Goal: Transaction & Acquisition: Download file/media

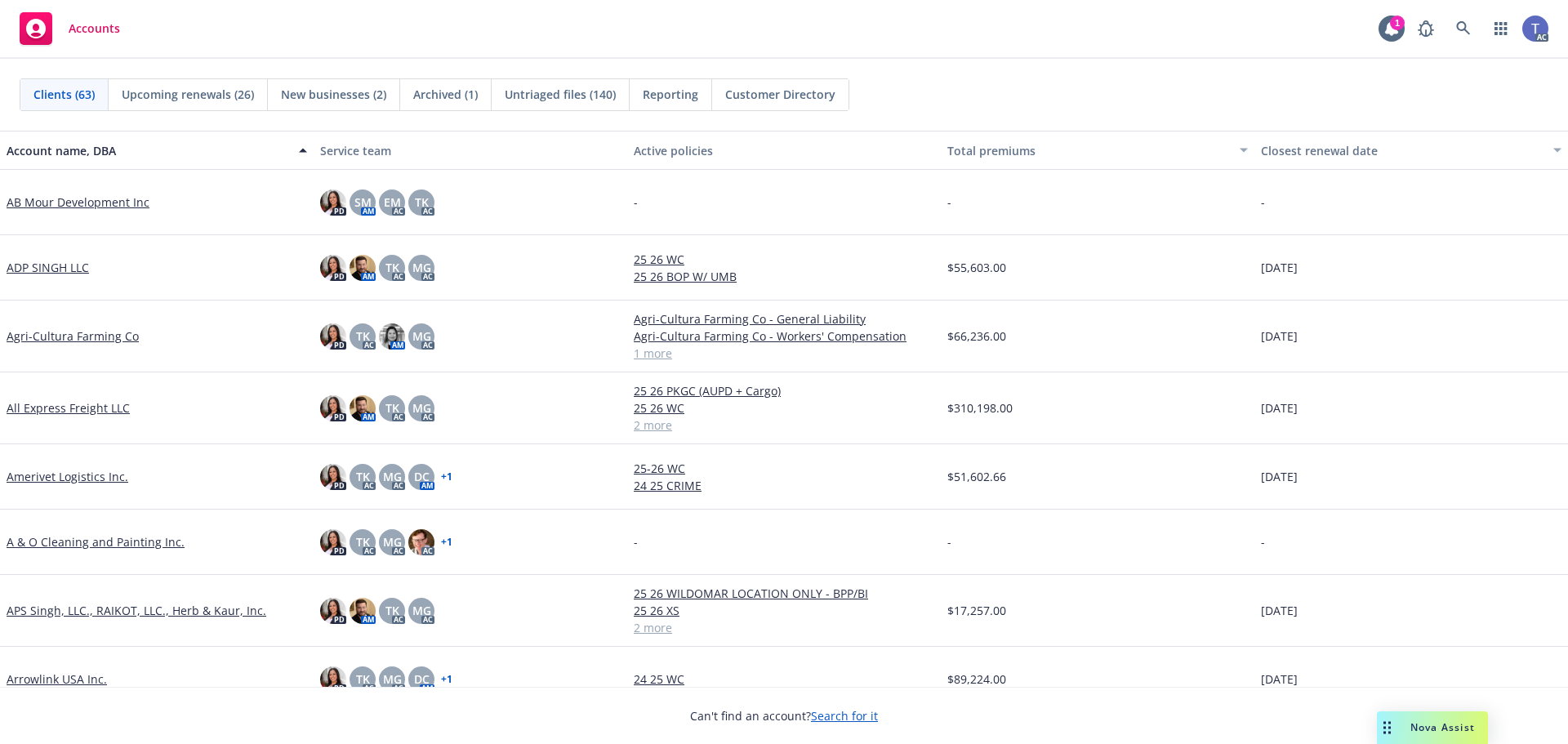
click at [1014, 106] on div "Clients (63) Upcoming renewals (26) New businesses (2) Archived (1) Untriaged f…" at bounding box center [784, 94] width 1528 height 33
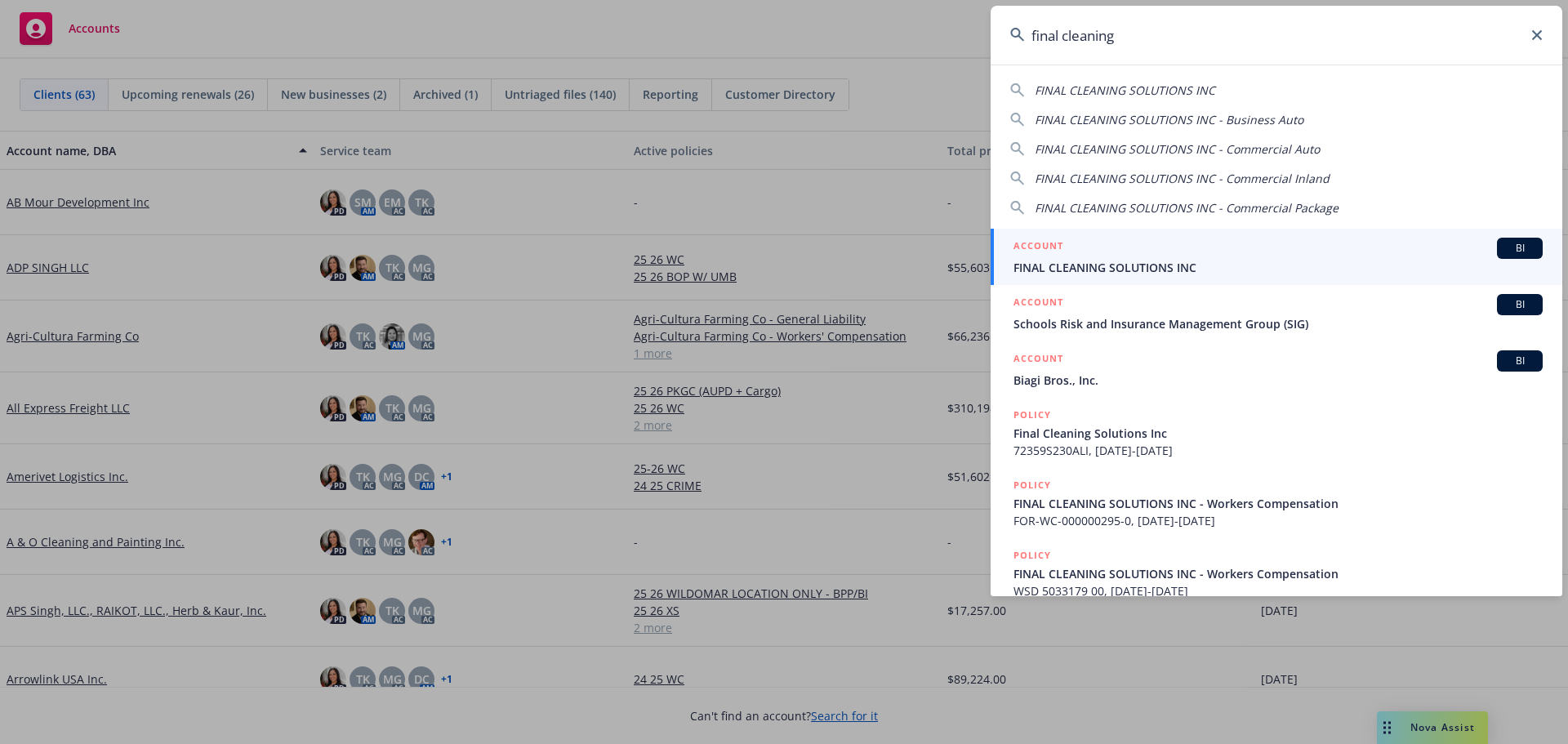
type input "final cleaning"
click at [1136, 252] on div "ACCOUNT BI" at bounding box center [1278, 249] width 529 height 21
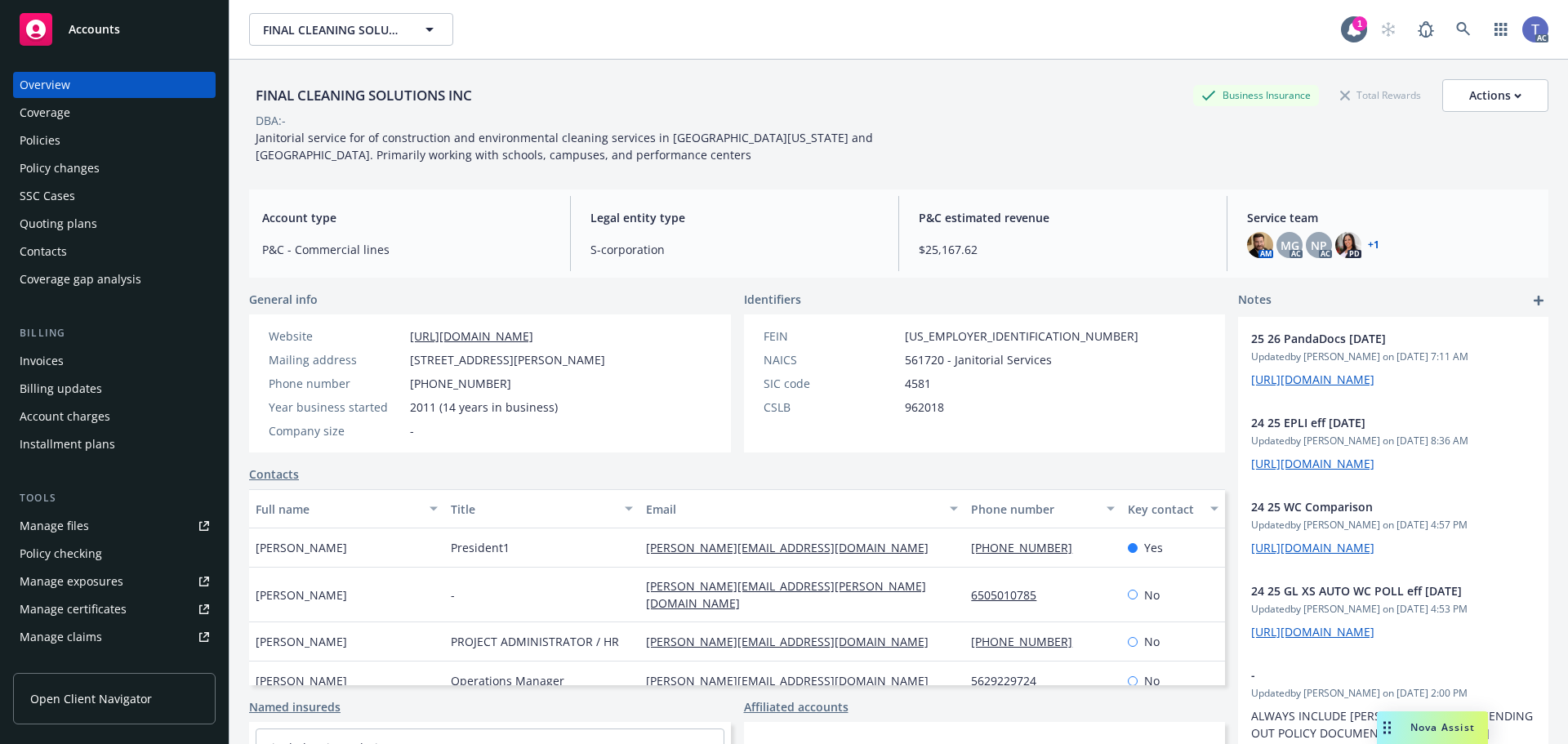
drag, startPoint x: 67, startPoint y: 135, endPoint x: 56, endPoint y: 131, distance: 11.7
click at [67, 135] on div "Policies" at bounding box center [114, 140] width 189 height 26
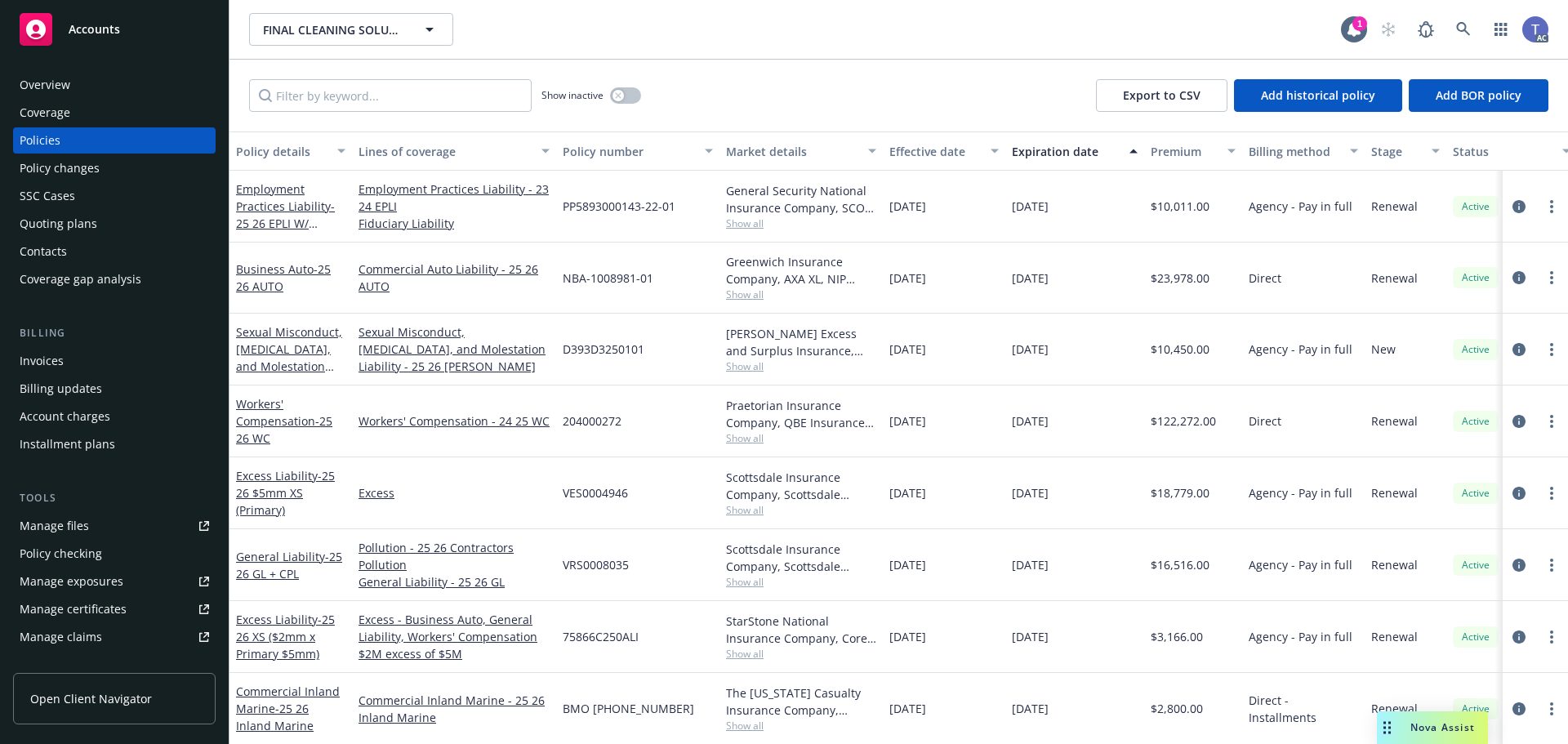
click at [744, 298] on span "Show all" at bounding box center [800, 295] width 150 height 14
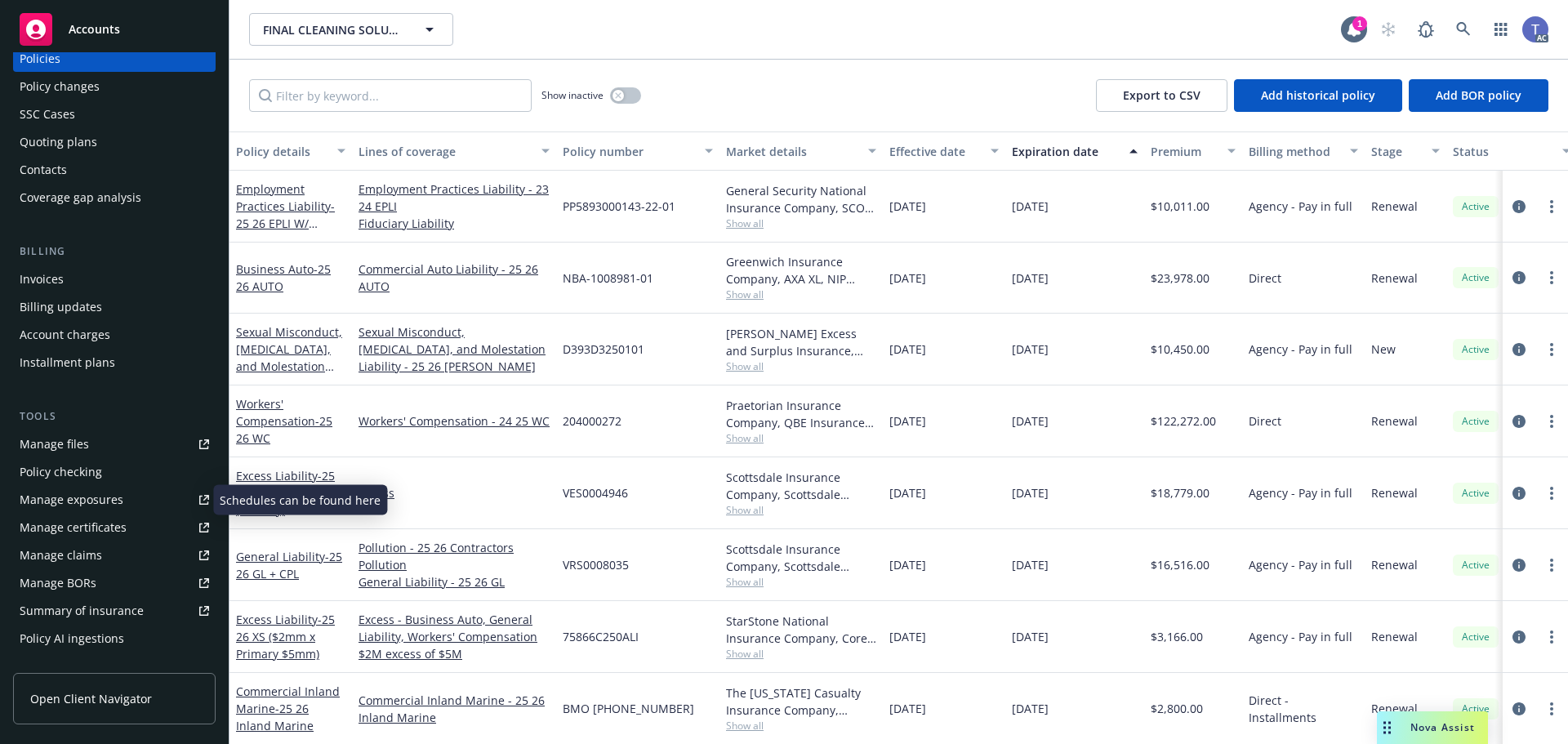
click at [83, 511] on div "Manage exposures" at bounding box center [71, 499] width 104 height 26
click at [1509, 282] on link "circleInformation" at bounding box center [1518, 278] width 20 height 20
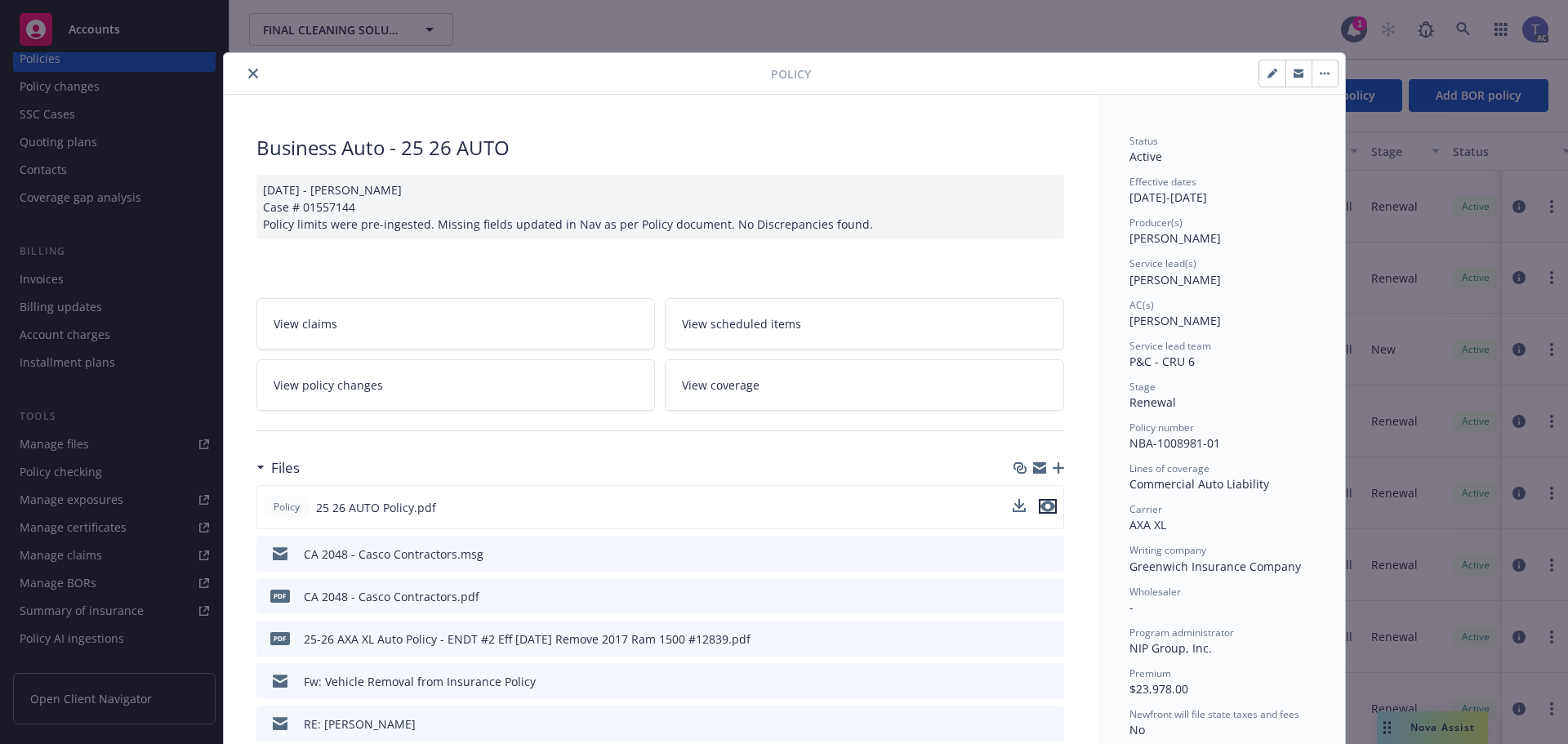
click at [1047, 507] on icon "preview file" at bounding box center [1047, 506] width 15 height 12
click at [490, 386] on link "View policy changes" at bounding box center [456, 385] width 399 height 51
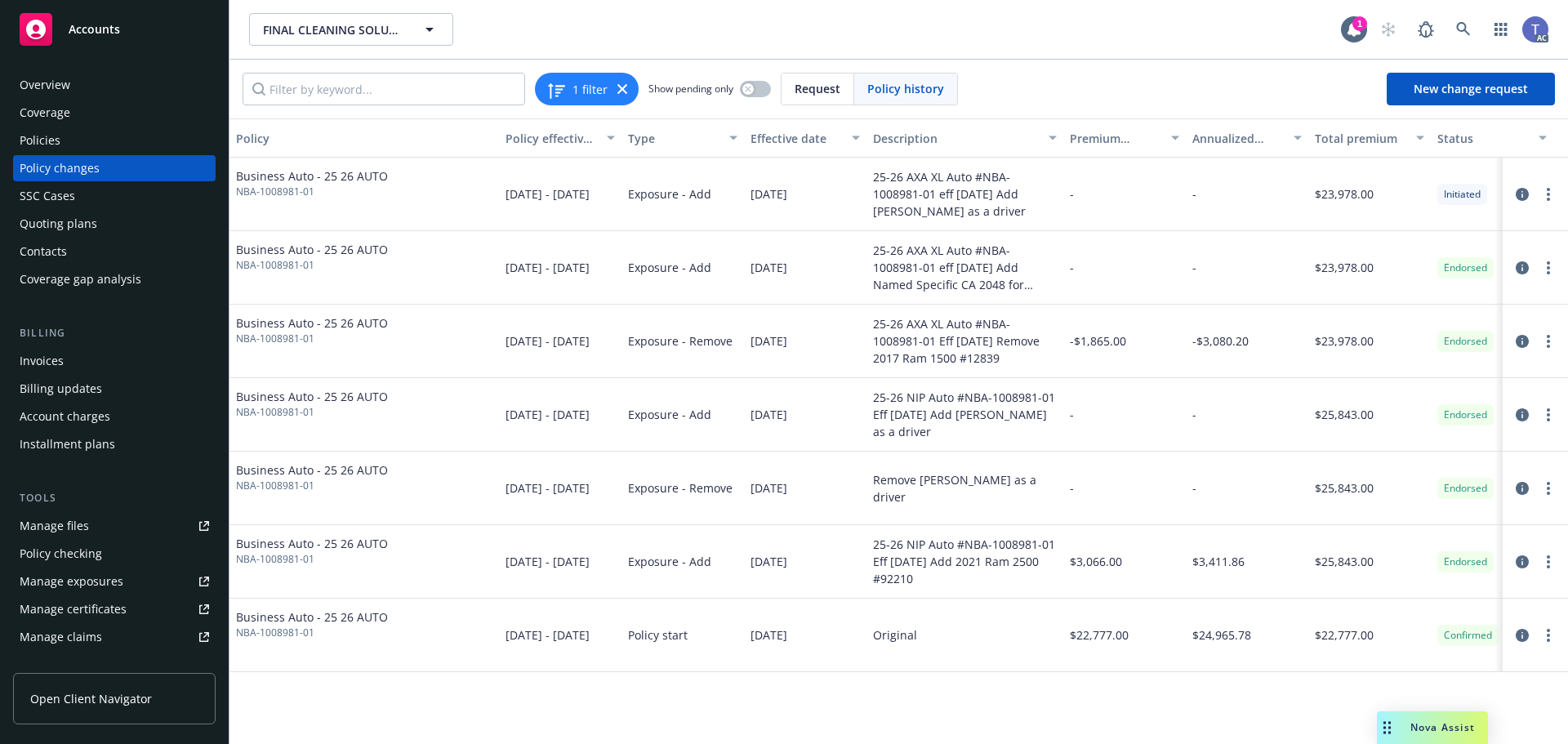
click at [91, 134] on div "Policies" at bounding box center [114, 140] width 189 height 26
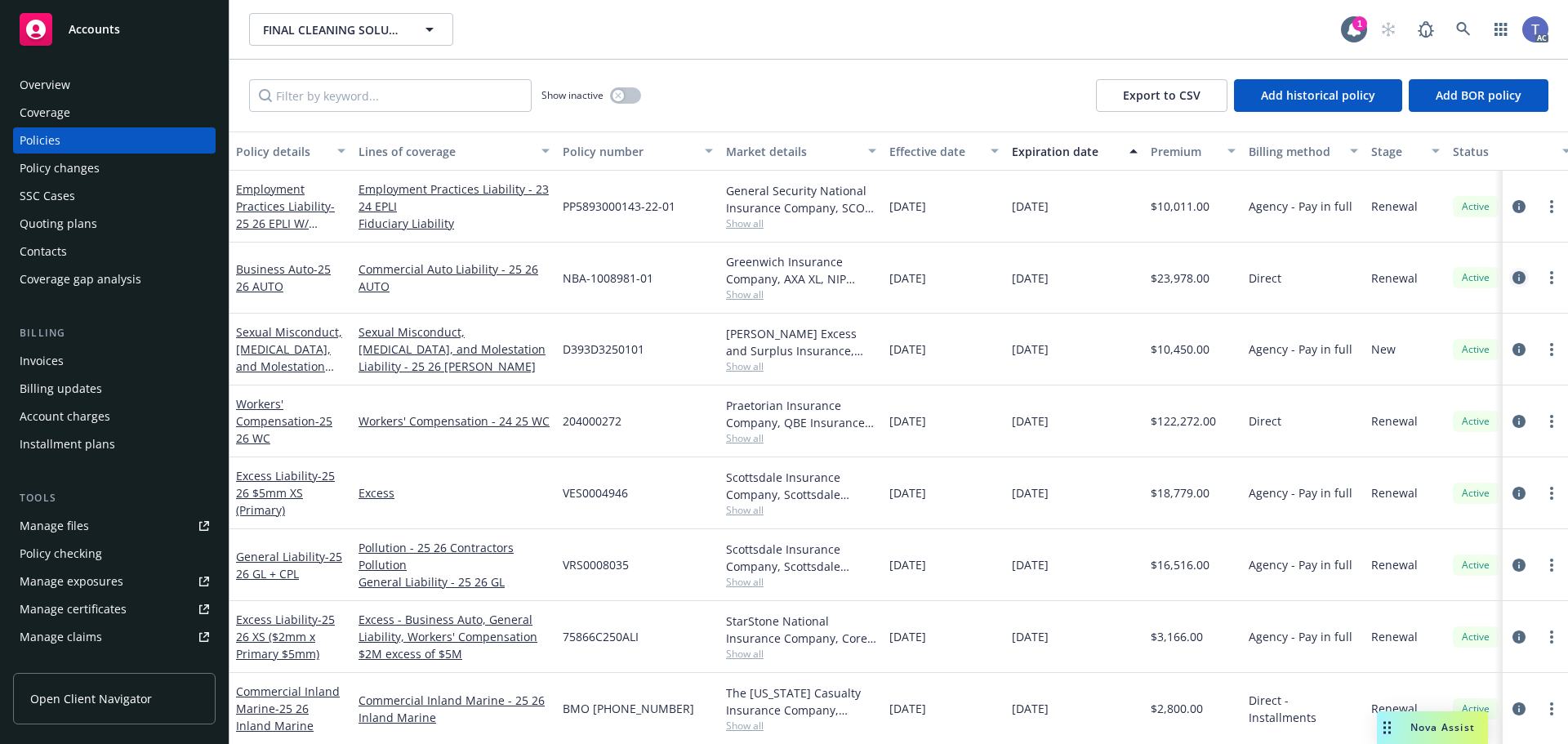
click at [1512, 271] on icon "circleInformation" at bounding box center [1518, 277] width 13 height 13
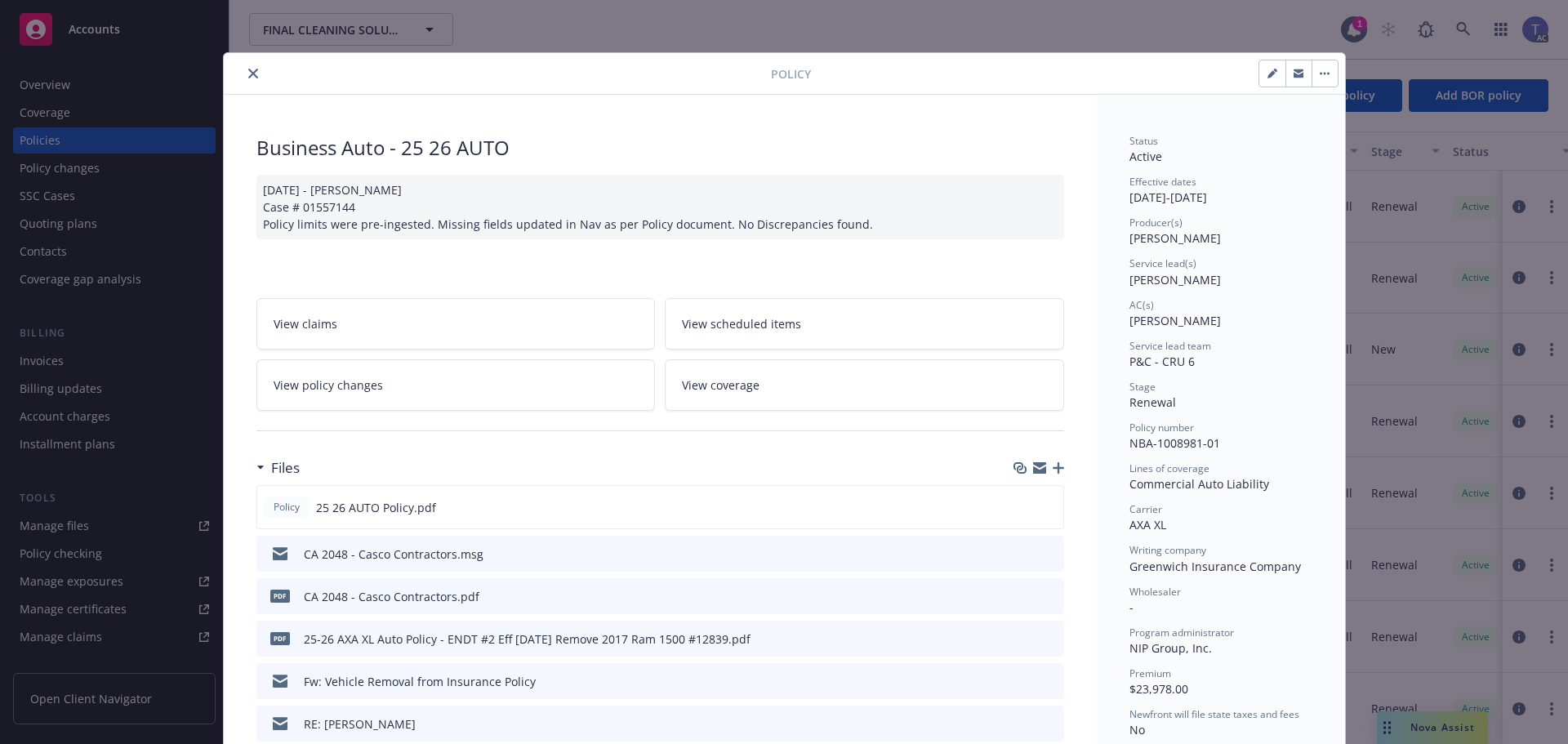
scroll to position [49, 0]
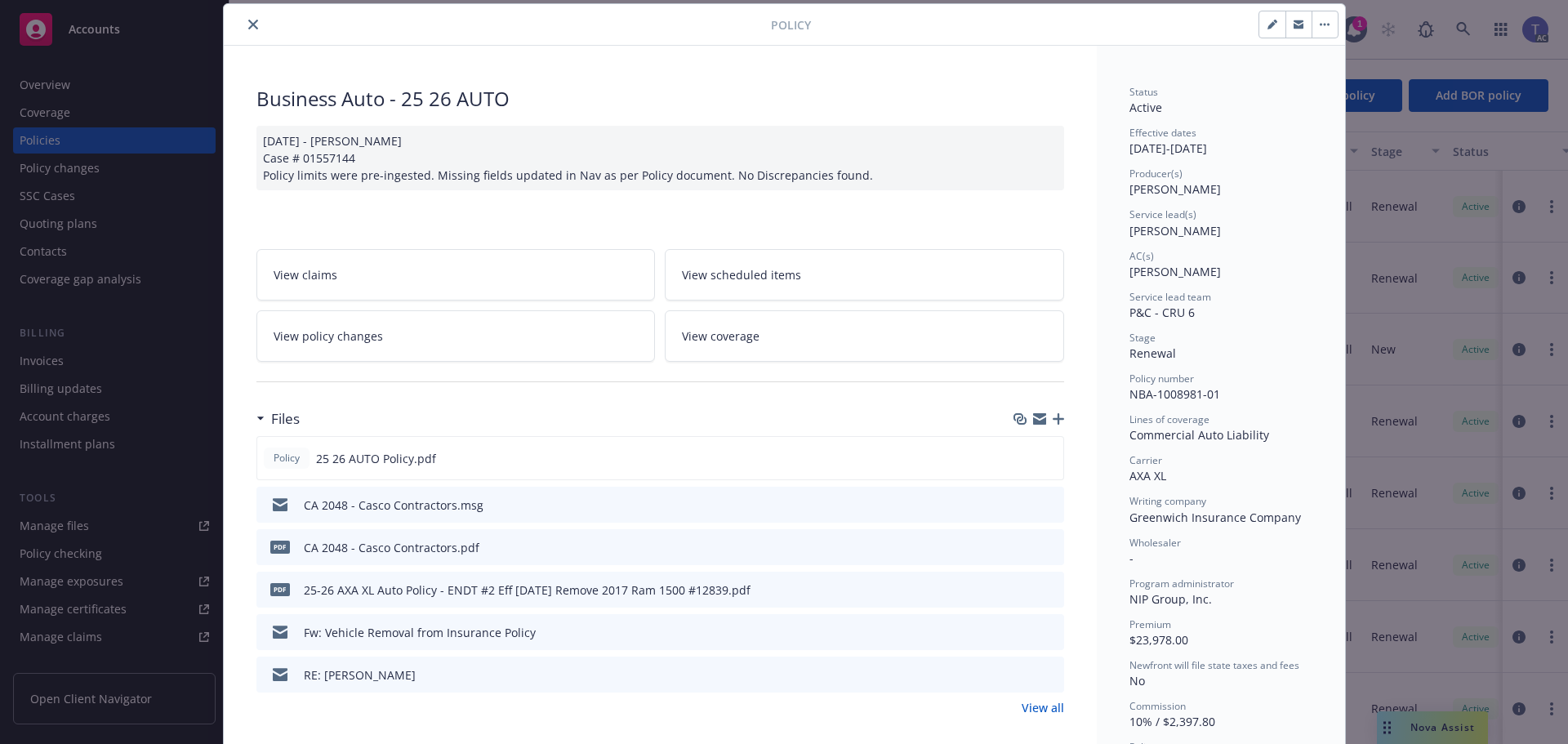
click at [1044, 504] on icon "preview file" at bounding box center [1048, 503] width 15 height 12
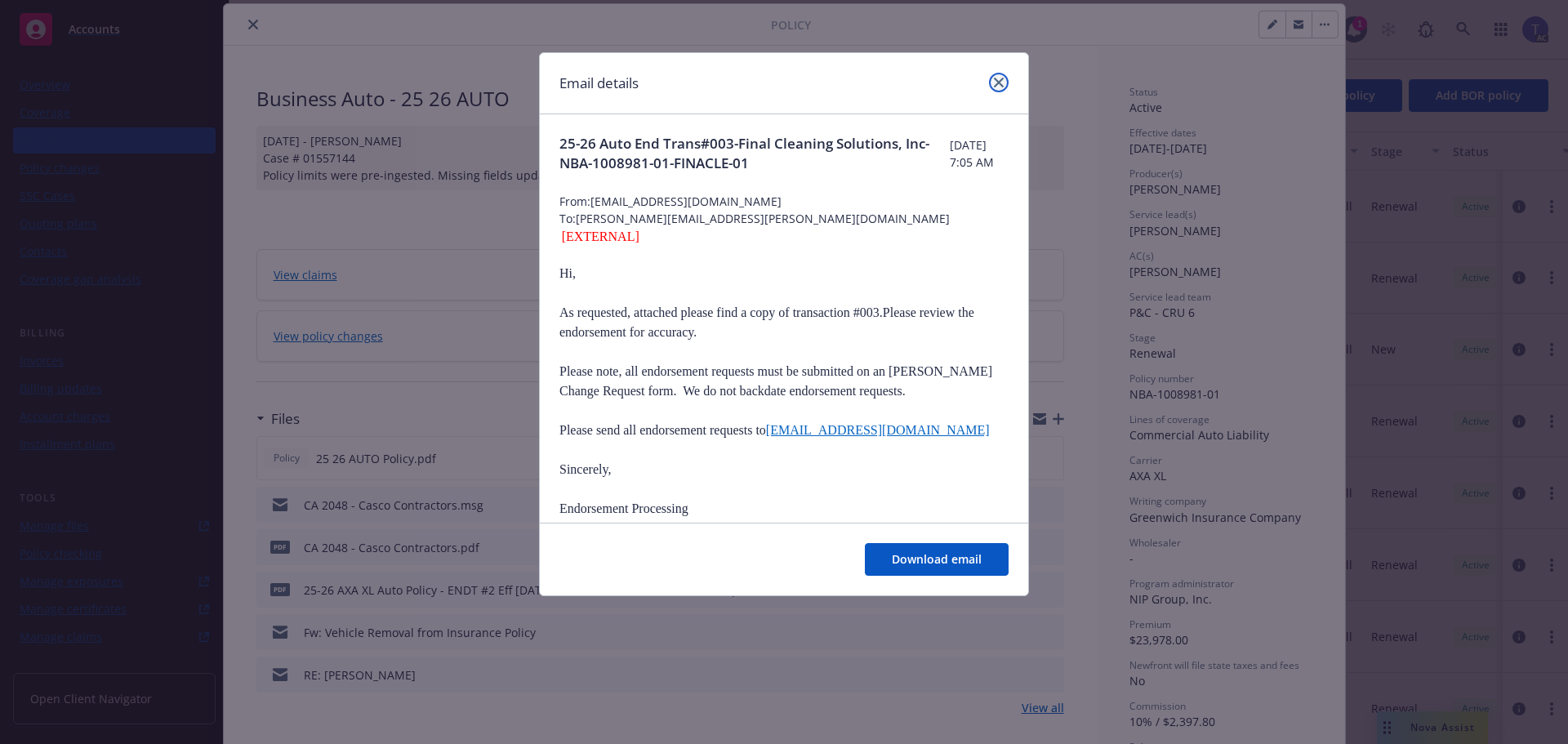
click at [997, 82] on icon "close" at bounding box center [998, 82] width 10 height 10
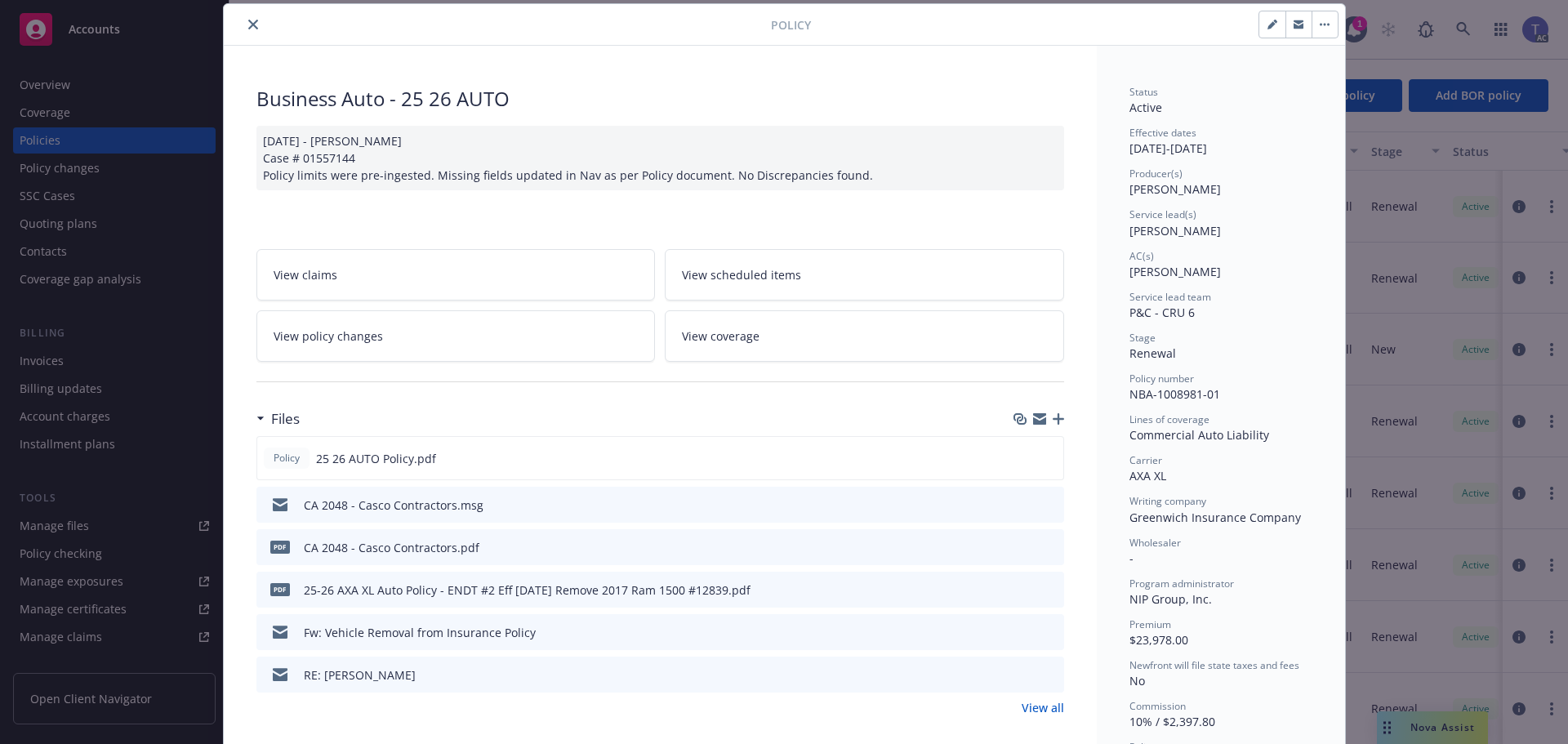
click at [1295, 20] on icon "button" at bounding box center [1297, 22] width 10 height 4
click at [250, 16] on button "close" at bounding box center [253, 25] width 20 height 20
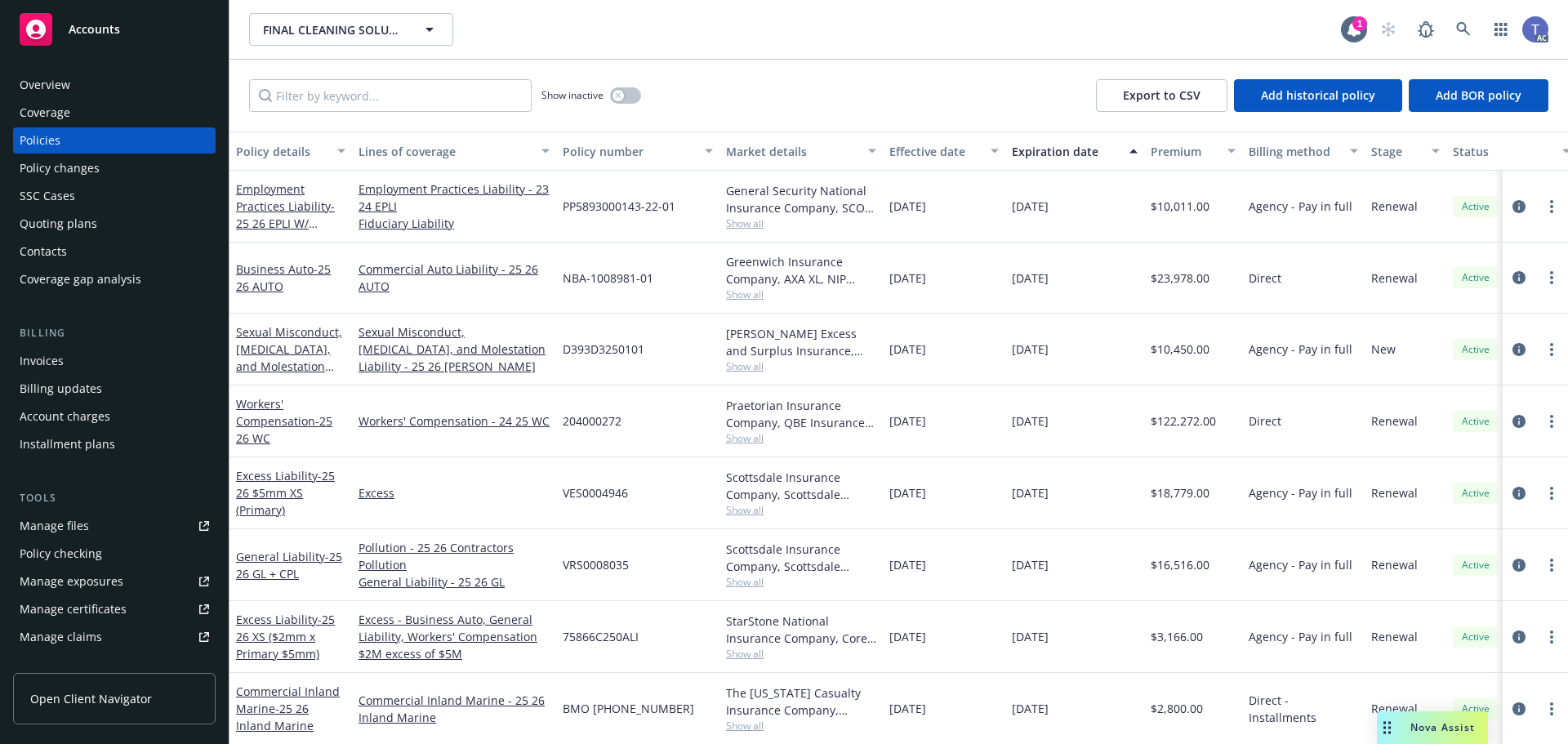
click at [152, 174] on div "Policy changes" at bounding box center [114, 168] width 189 height 26
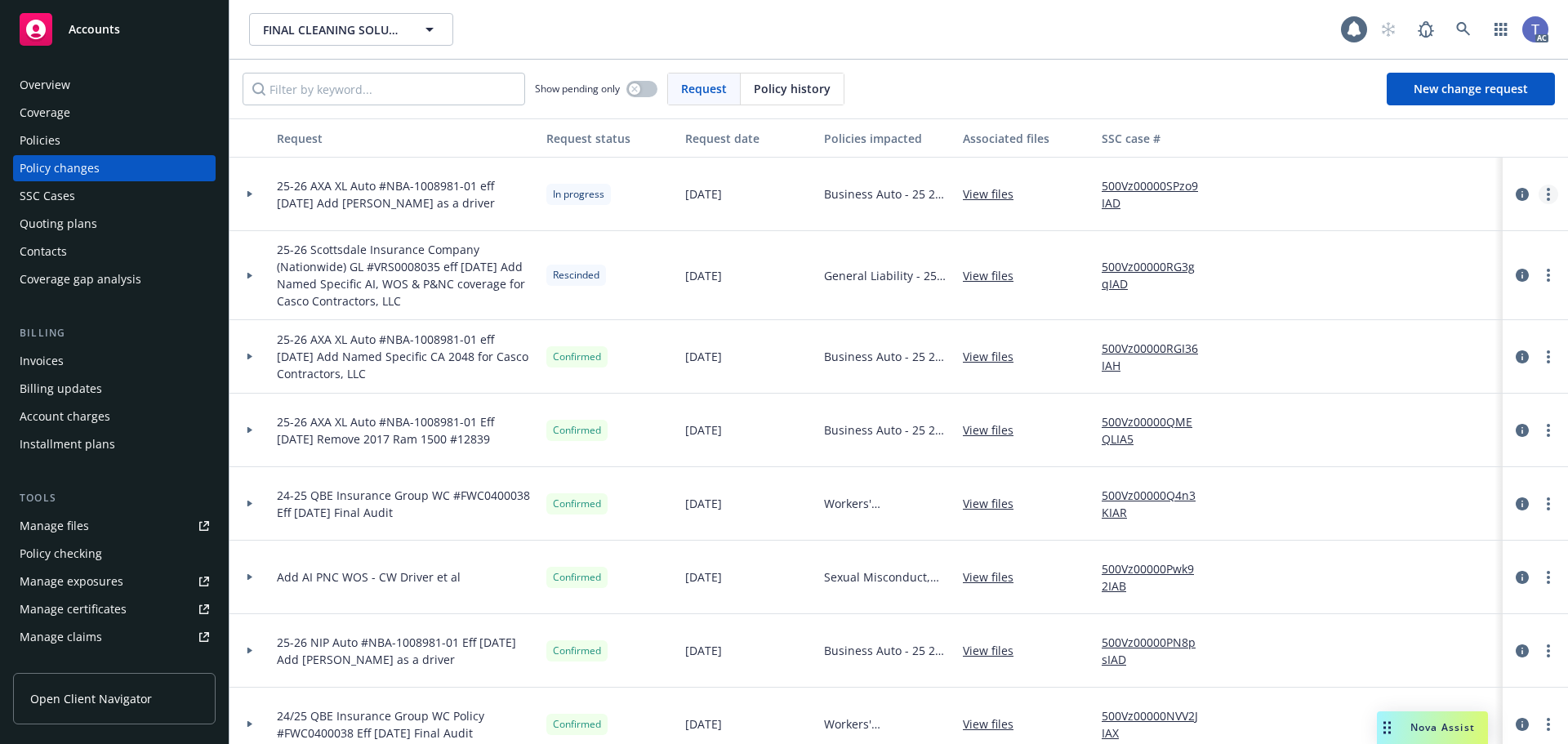
click at [1540, 193] on link "more" at bounding box center [1548, 194] width 20 height 20
click at [1391, 229] on link "Copy logging email" at bounding box center [1405, 227] width 280 height 33
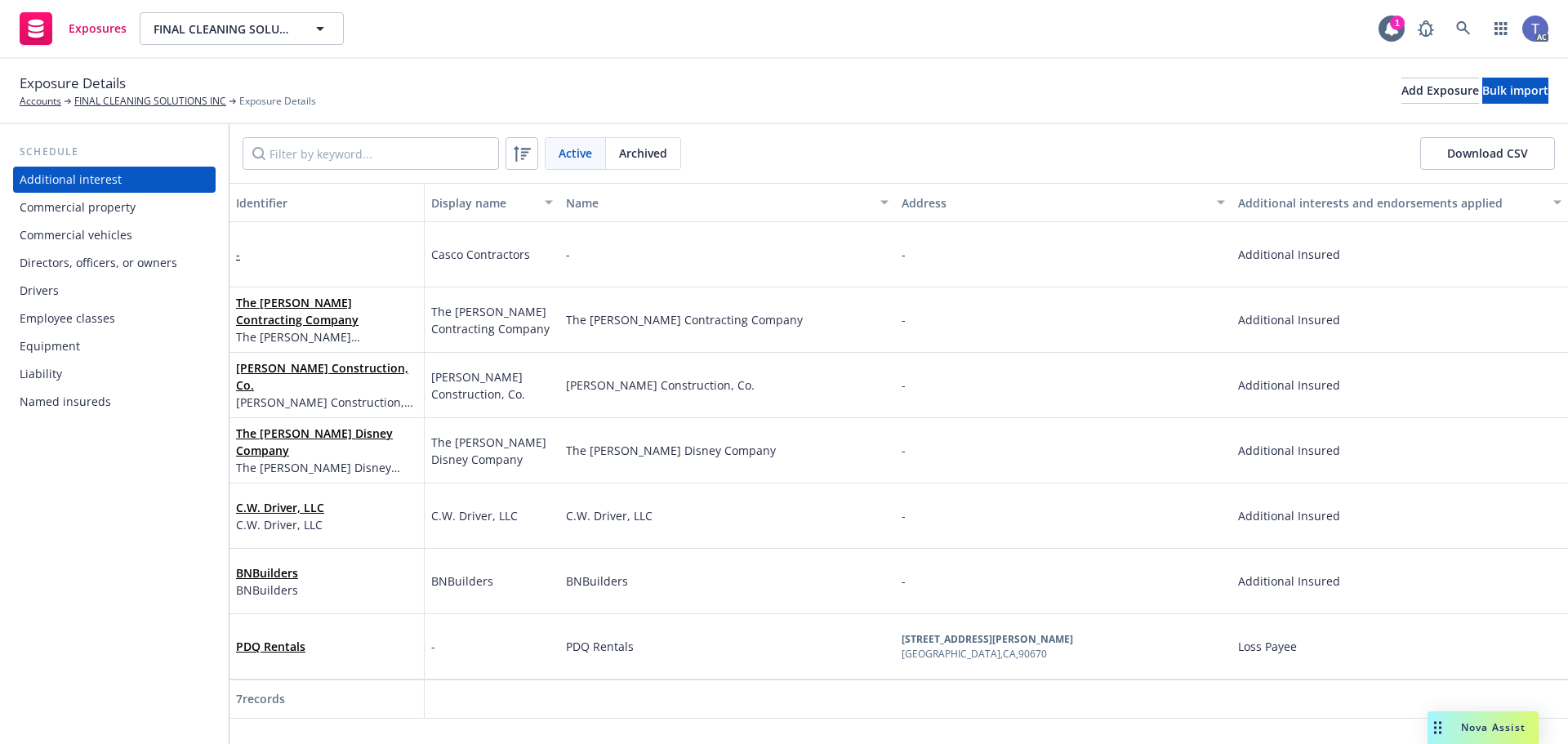
click at [76, 284] on div "Drivers" at bounding box center [114, 290] width 189 height 26
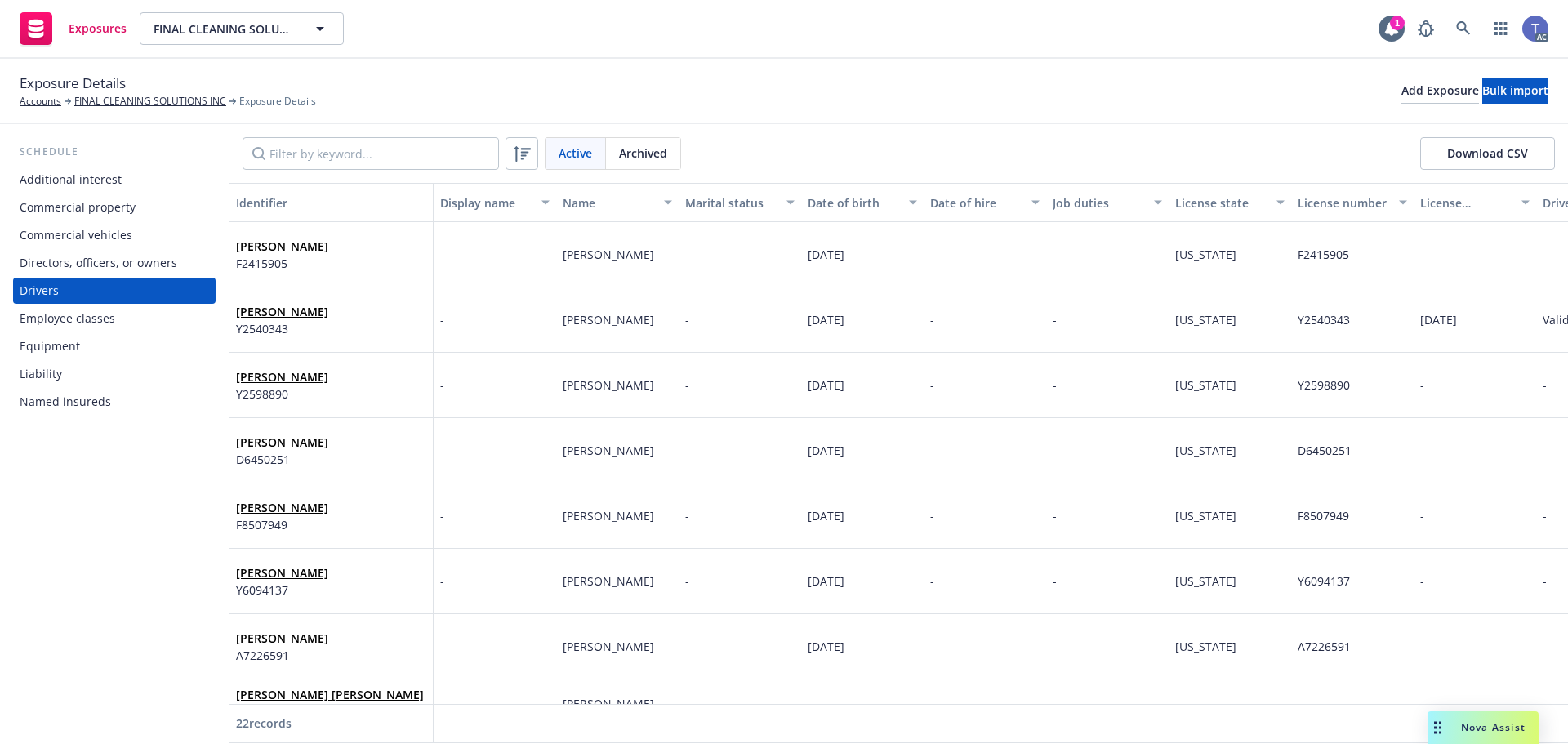
click at [1450, 149] on button "Download CSV" at bounding box center [1487, 154] width 135 height 33
